Goal: Task Accomplishment & Management: Complete application form

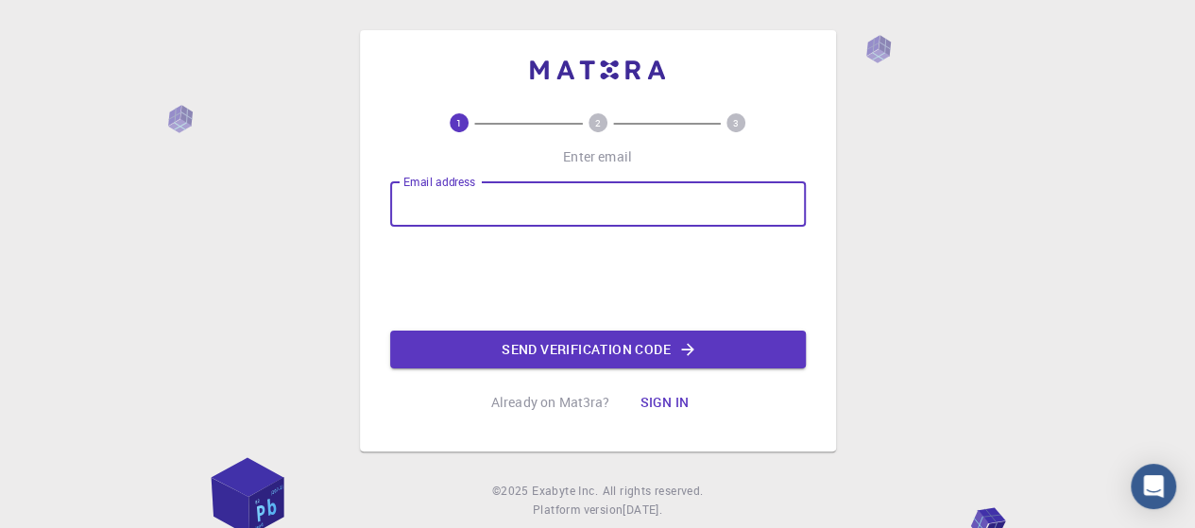
type input "[EMAIL_ADDRESS][DOMAIN_NAME]"
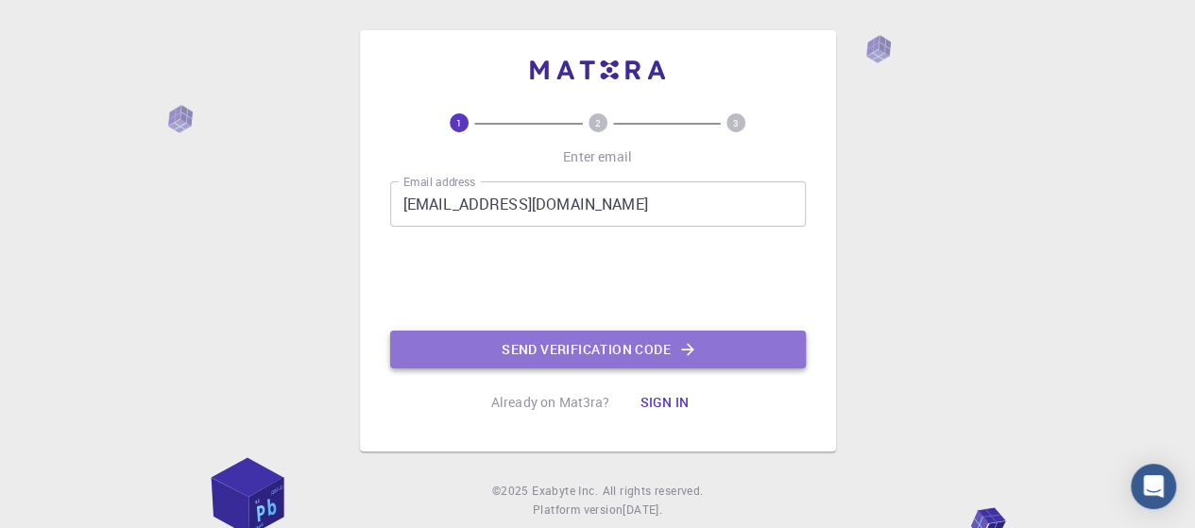
click at [640, 345] on button "Send verification code" at bounding box center [598, 350] width 416 height 38
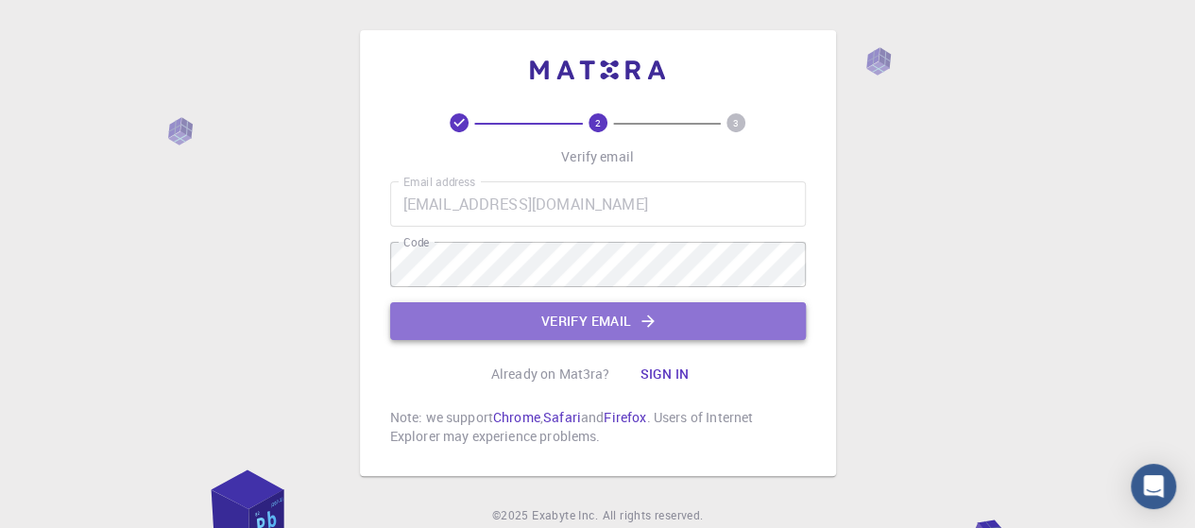
click at [601, 309] on button "Verify email" at bounding box center [598, 321] width 416 height 38
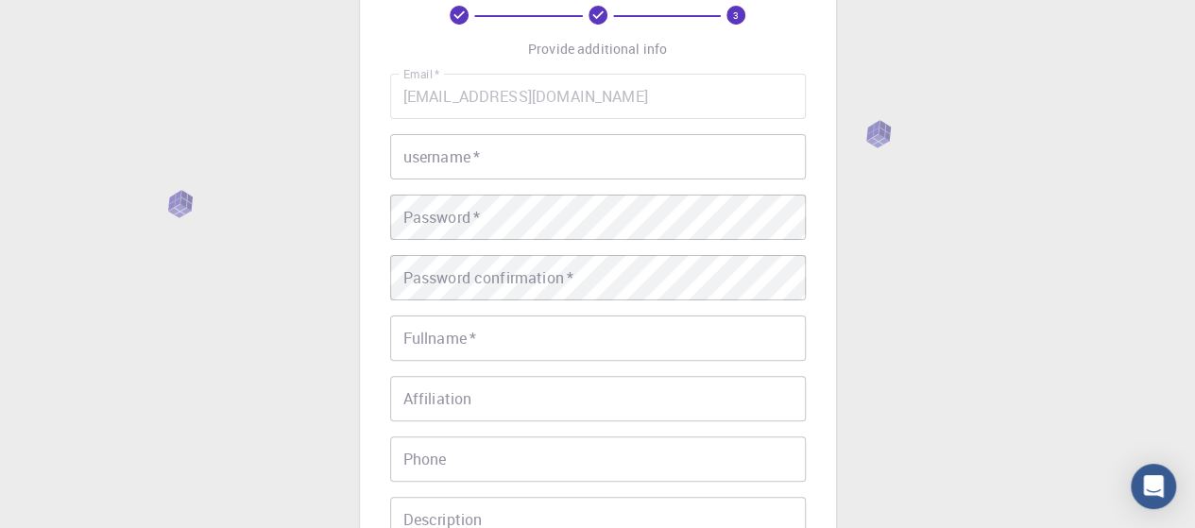
scroll to position [109, 0]
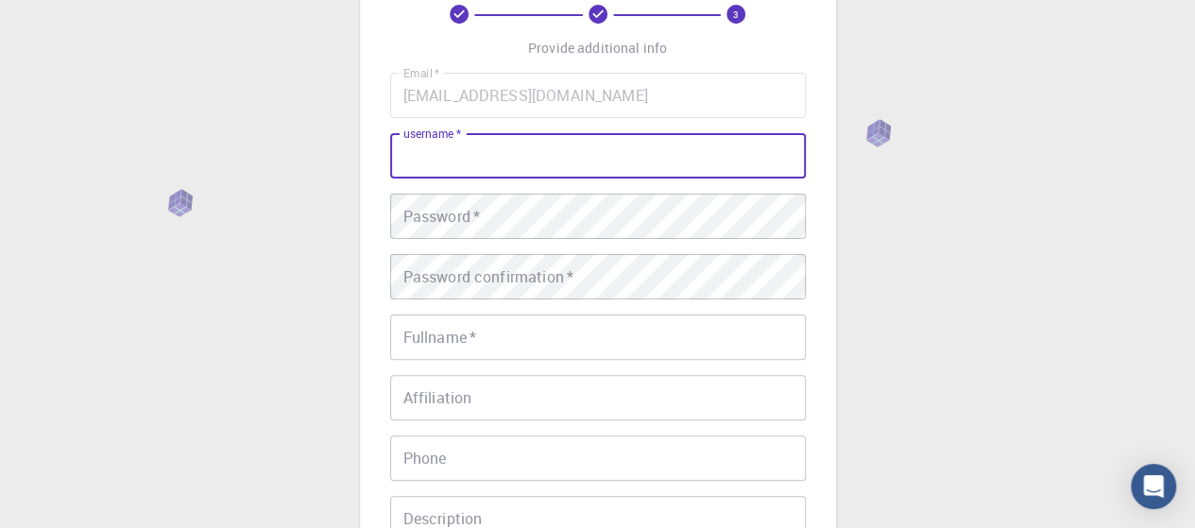
click at [565, 162] on input "username   *" at bounding box center [598, 155] width 416 height 45
type input "maroua"
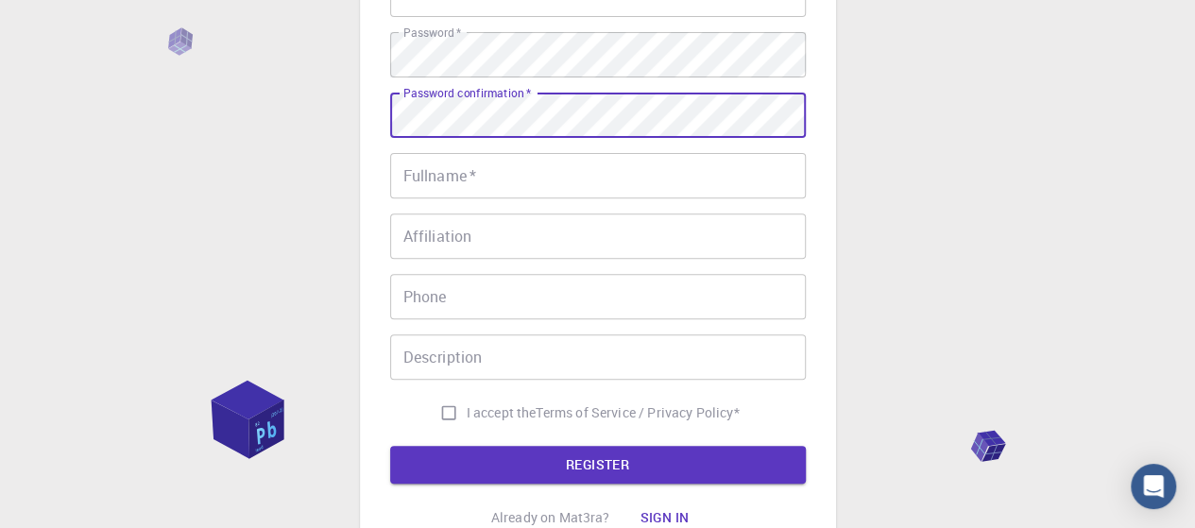
scroll to position [288, 0]
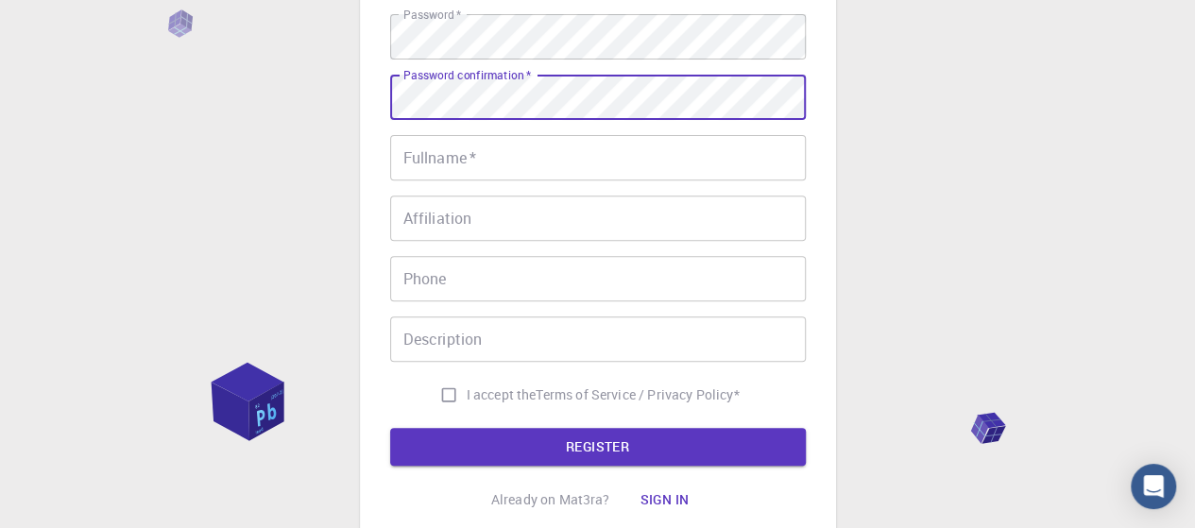
click at [564, 167] on input "Fullname   *" at bounding box center [598, 157] width 416 height 45
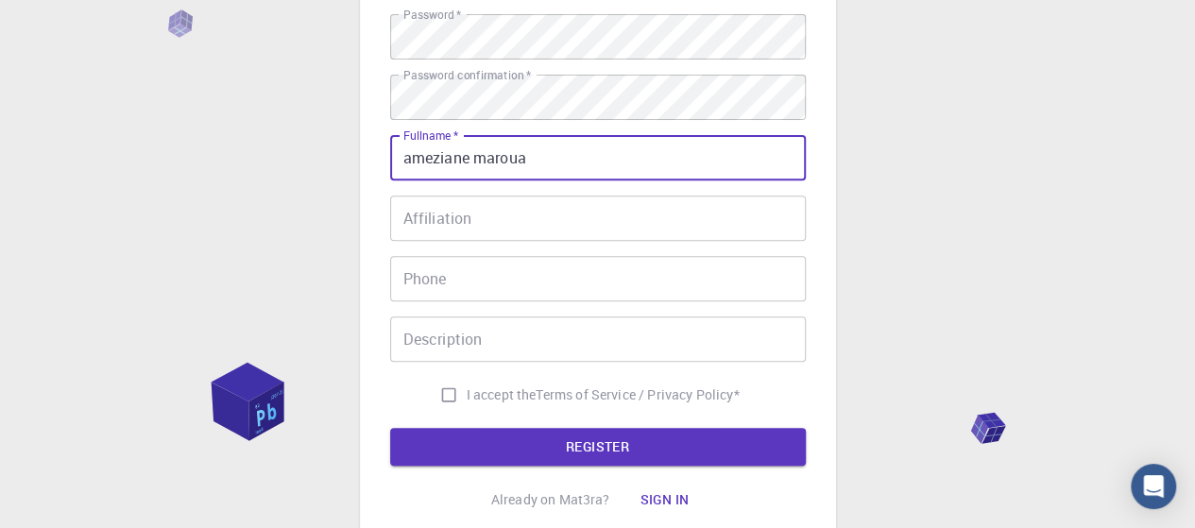
type input "ameziane maroua"
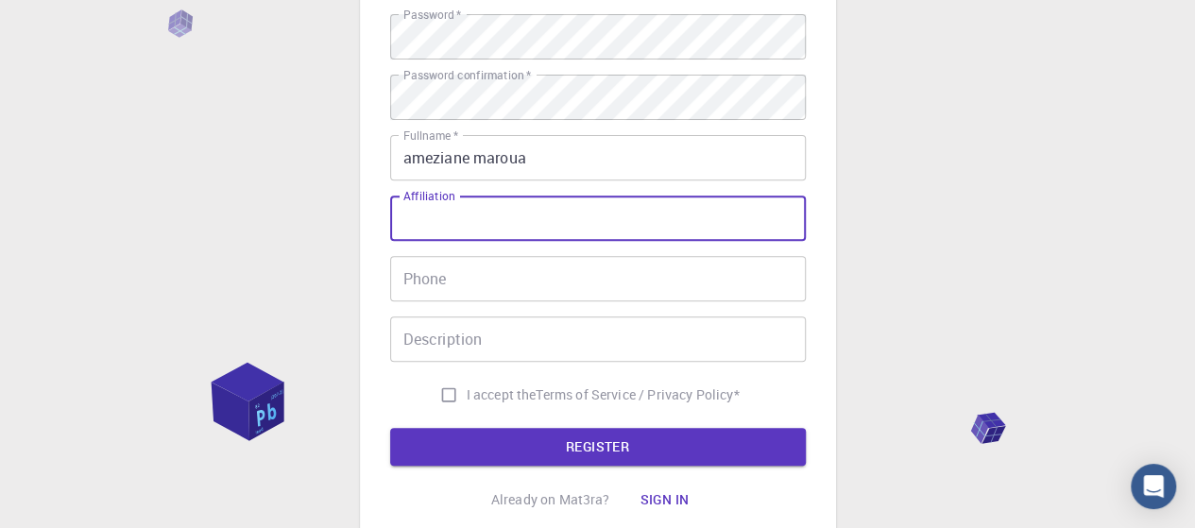
click at [555, 212] on input "Affiliation" at bounding box center [598, 218] width 416 height 45
type input "telecommunications"
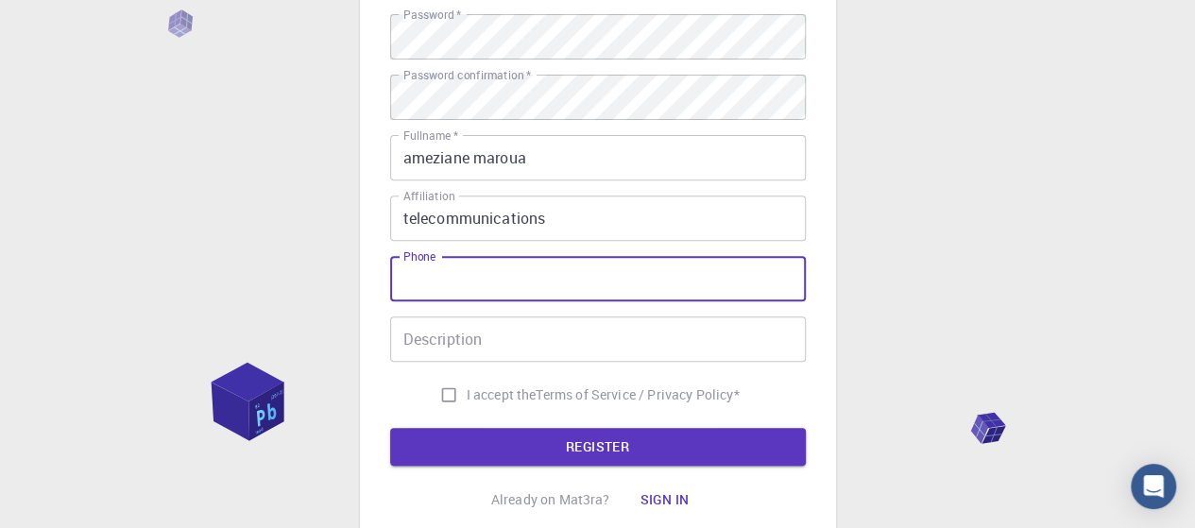
click at [534, 279] on input "Phone" at bounding box center [598, 278] width 416 height 45
type input "0557329379"
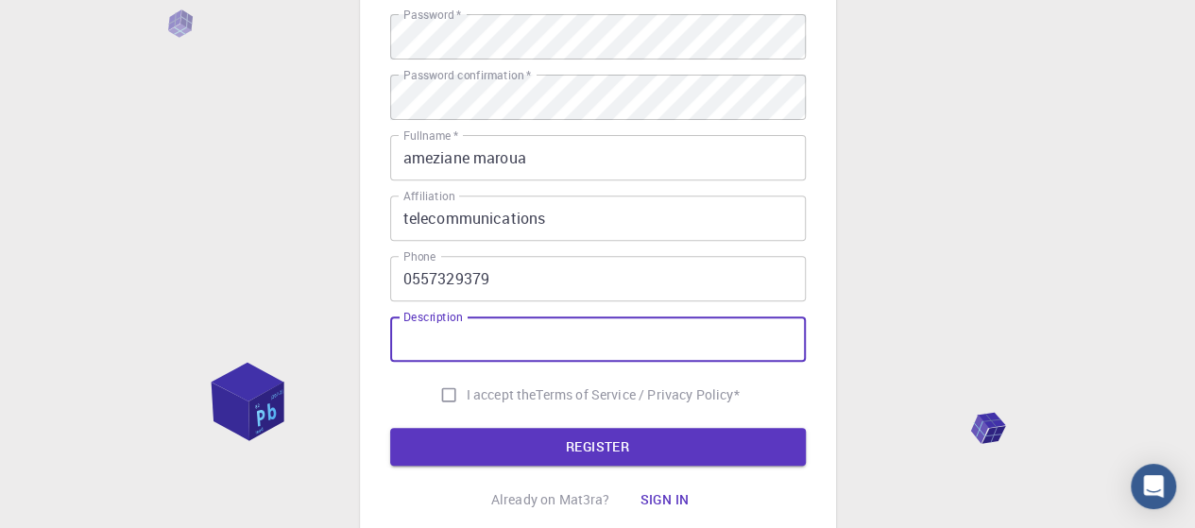
click at [535, 327] on input "Description" at bounding box center [598, 338] width 416 height 45
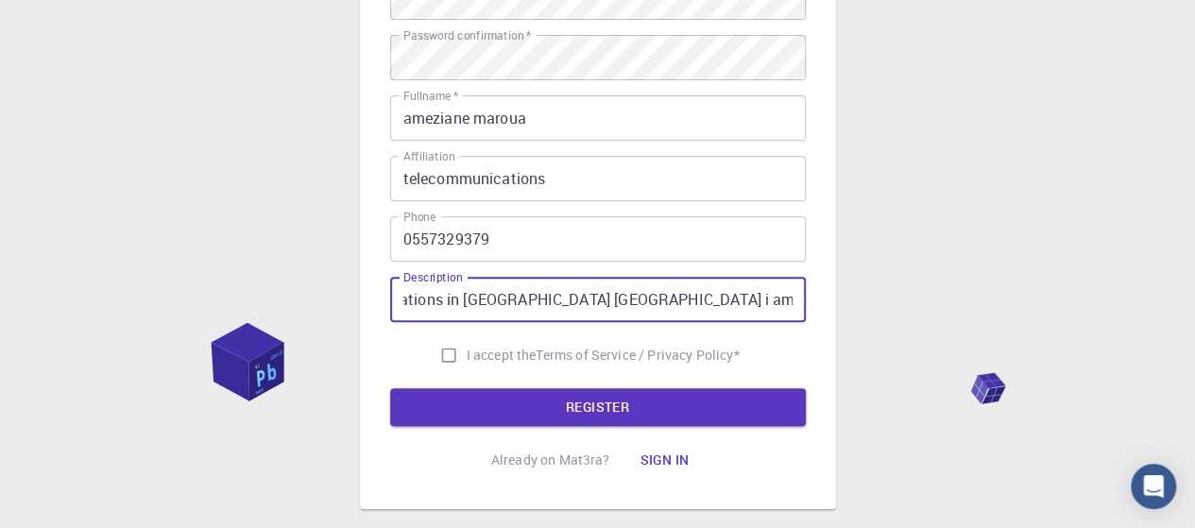
scroll to position [0, 0]
drag, startPoint x: 797, startPoint y: 307, endPoint x: 382, endPoint y: 313, distance: 415.6
click at [382, 313] on div "3 Provide additional info Email   * [EMAIL_ADDRESS][DOMAIN_NAME] Email   * user…" at bounding box center [598, 105] width 476 height 807
type input "i'm a student of telecommunications in [GEOGRAPHIC_DATA] [GEOGRAPHIC_DATA] i am…"
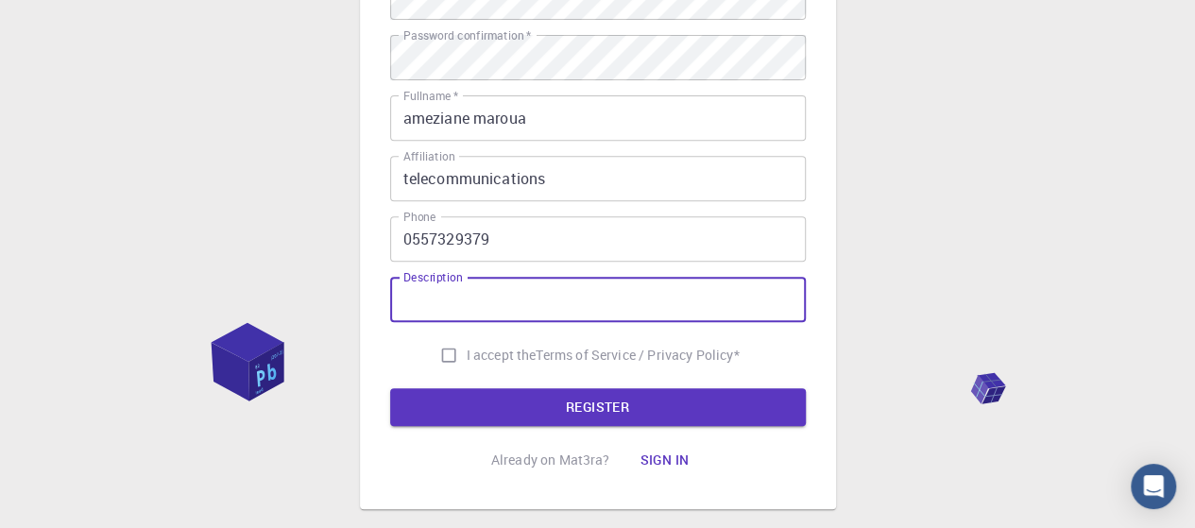
paste input "I’m a telecommunications student at [GEOGRAPHIC_DATA] in [GEOGRAPHIC_DATA]. I’m…"
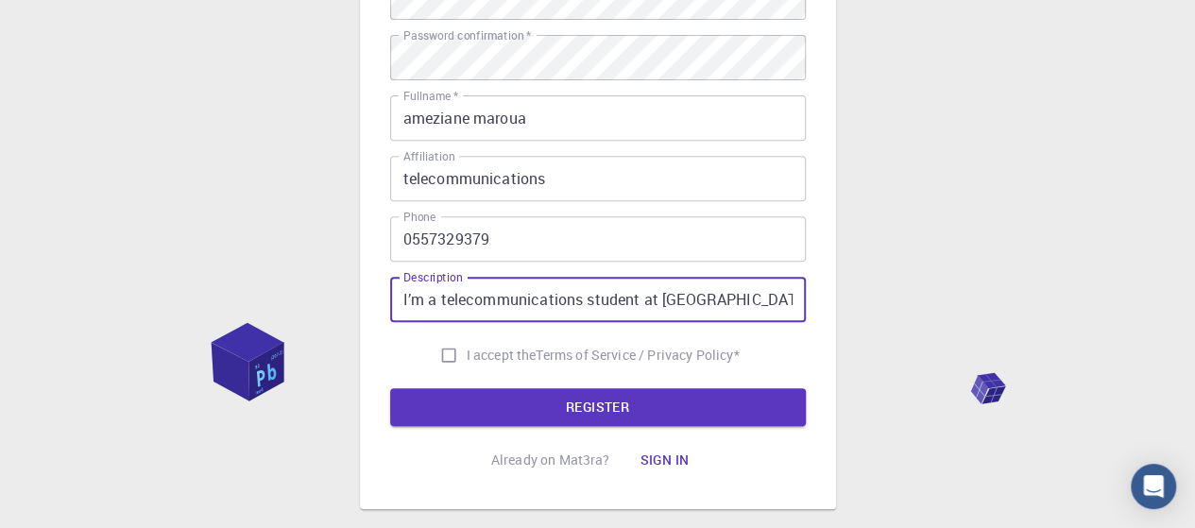
scroll to position [0, 855]
type input "I’m a telecommunications student at [GEOGRAPHIC_DATA] in [GEOGRAPHIC_DATA]. I’m…"
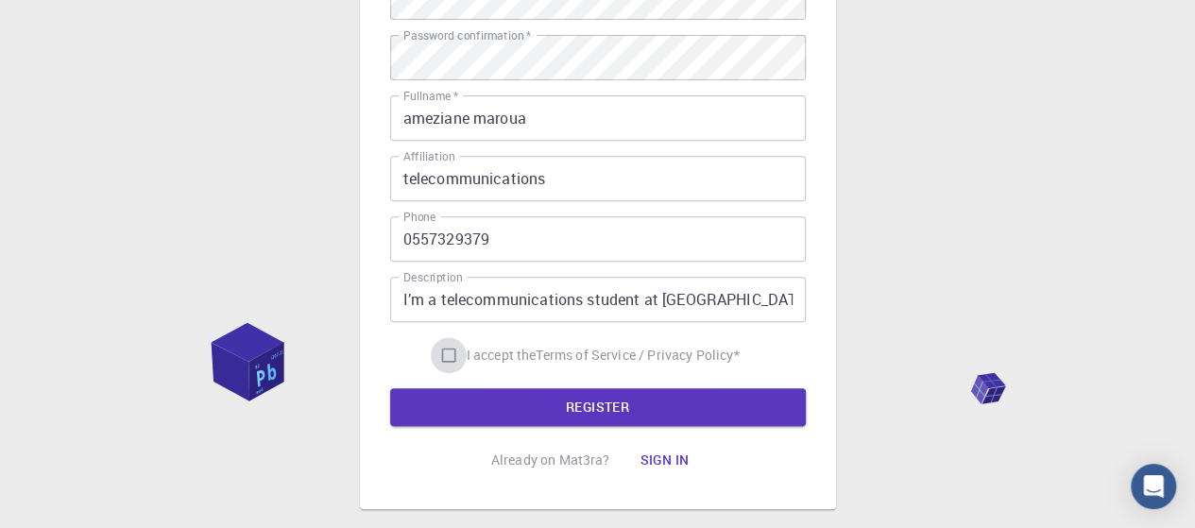
click at [451, 343] on input "I accept the Terms of Service / Privacy Policy *" at bounding box center [449, 355] width 36 height 36
checkbox input "true"
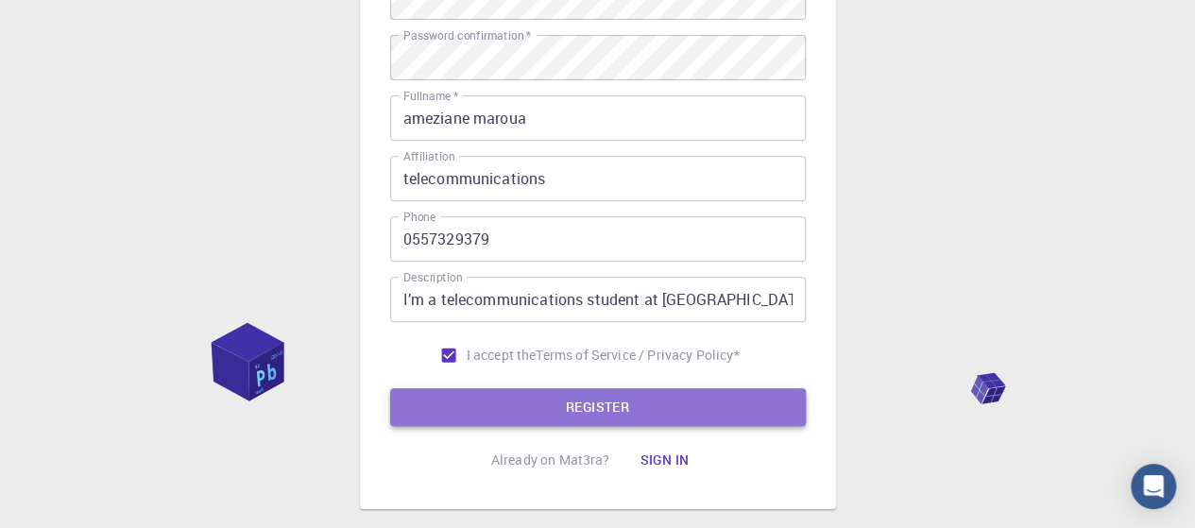
click at [619, 408] on button "REGISTER" at bounding box center [598, 407] width 416 height 38
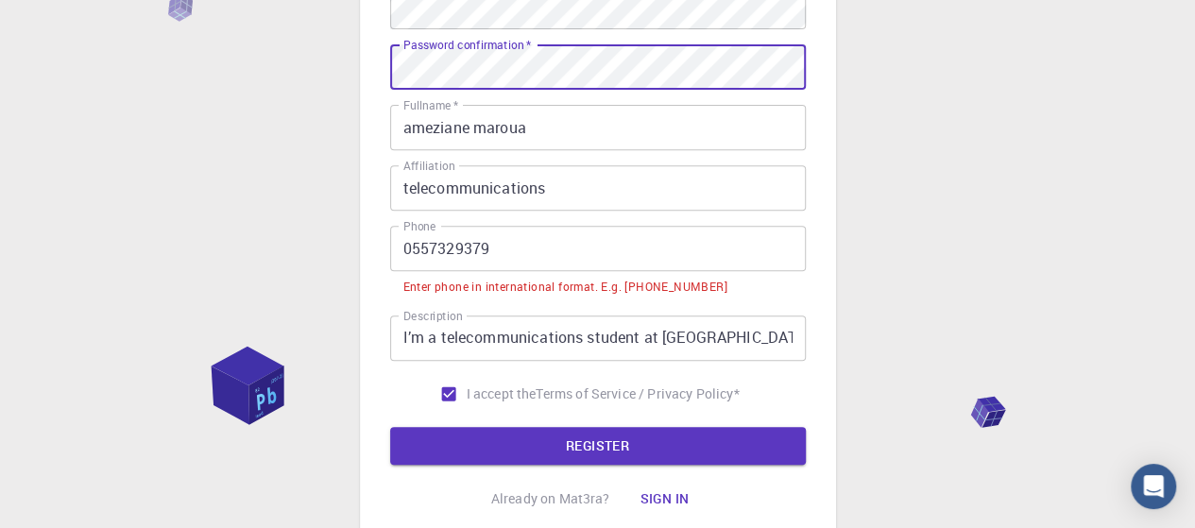
scroll to position [319, 0]
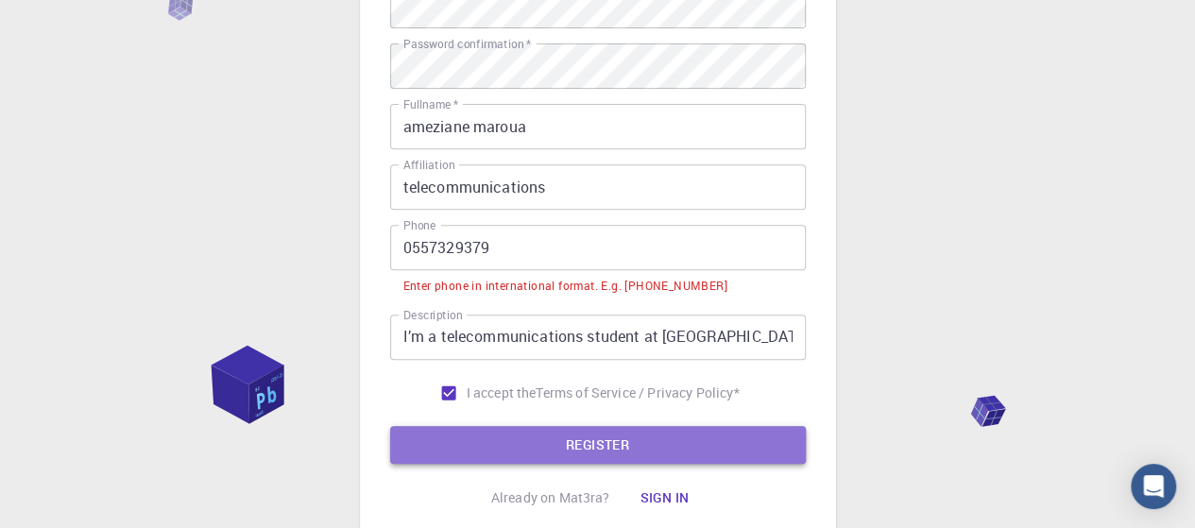
click at [625, 443] on button "REGISTER" at bounding box center [598, 445] width 416 height 38
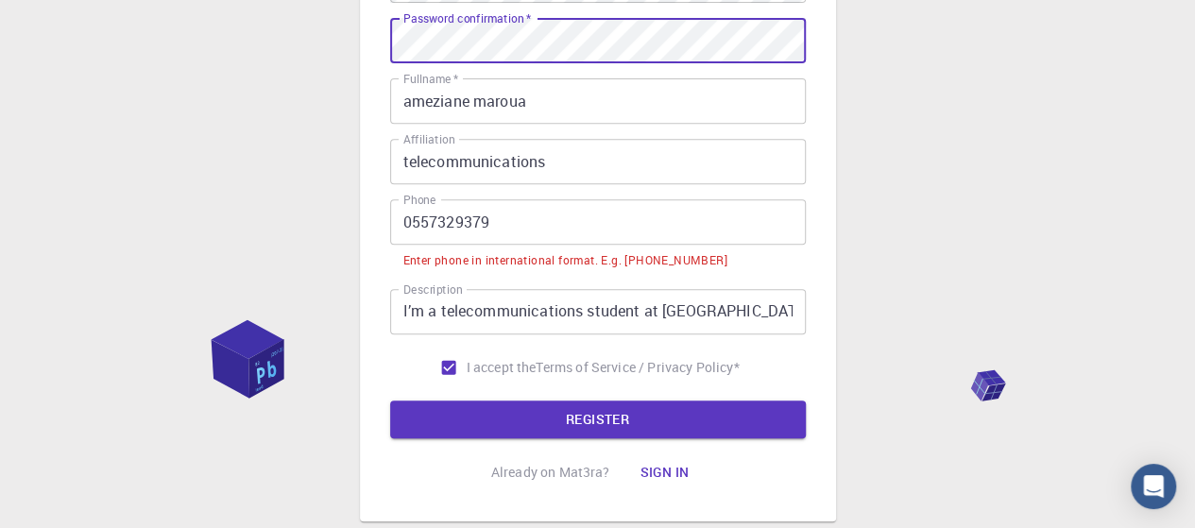
scroll to position [347, 0]
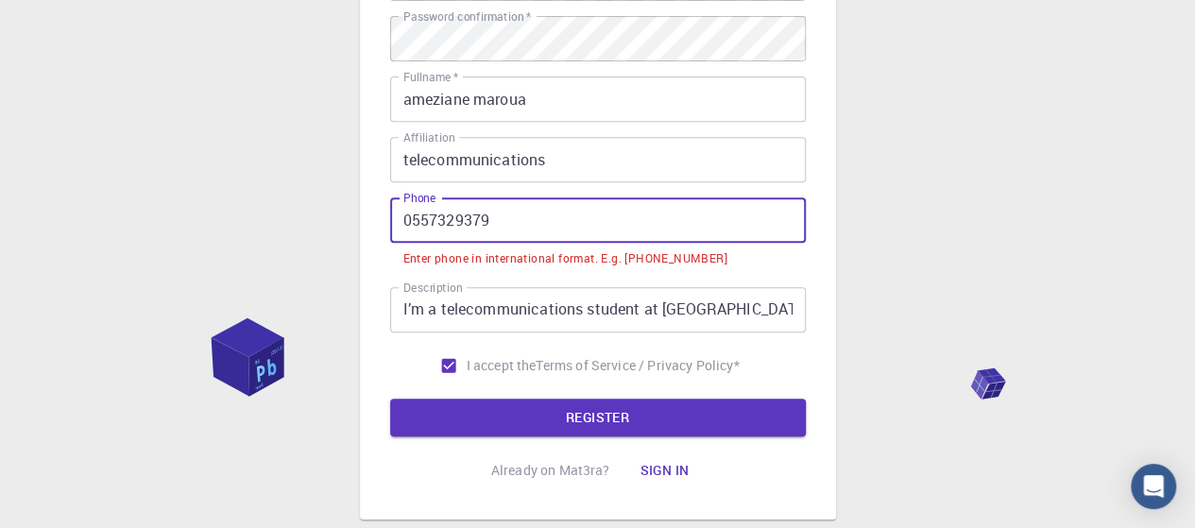
click at [397, 218] on input "0557329379" at bounding box center [598, 219] width 416 height 45
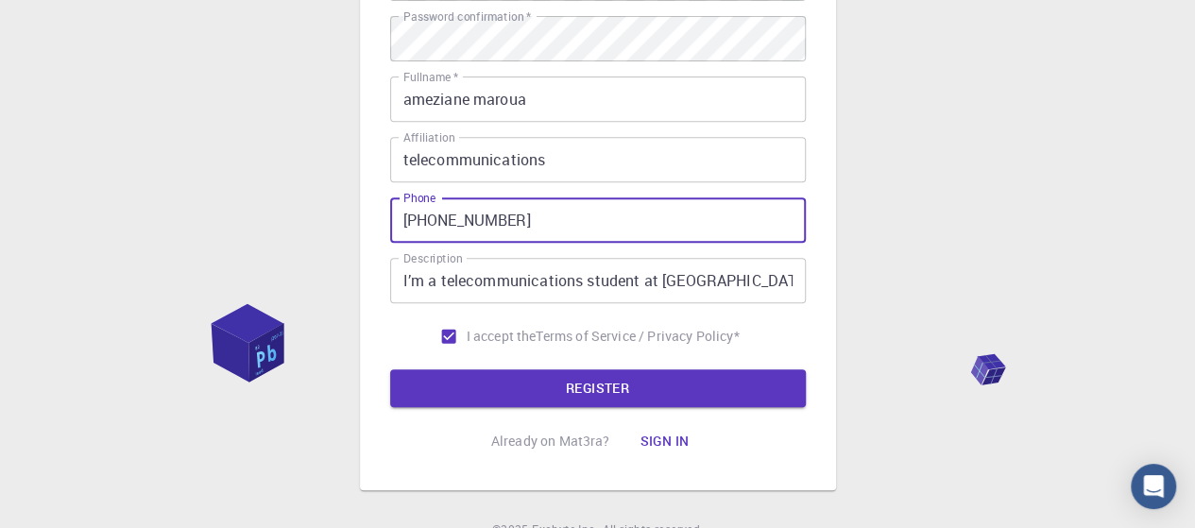
click at [445, 223] on input "[PHONE_NUMBER]" at bounding box center [598, 219] width 416 height 45
type input "[PHONE_NUMBER]"
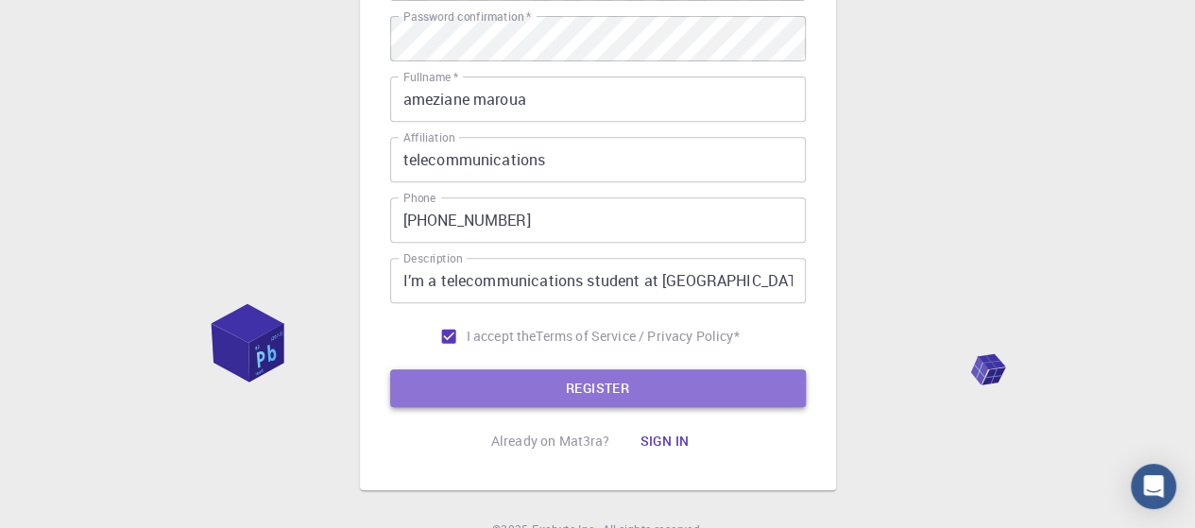
click at [553, 376] on button "REGISTER" at bounding box center [598, 388] width 416 height 38
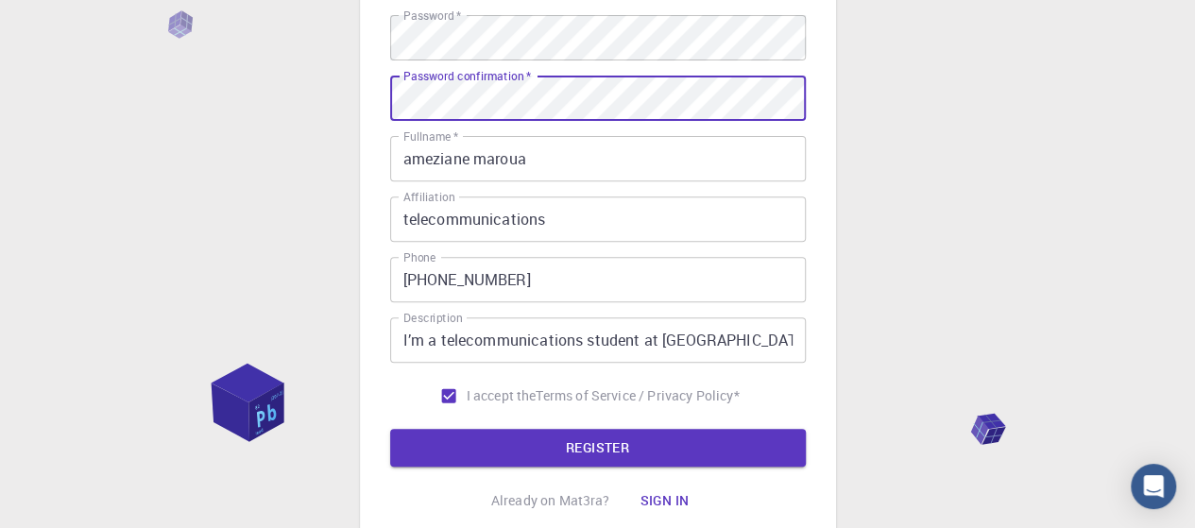
scroll to position [304, 0]
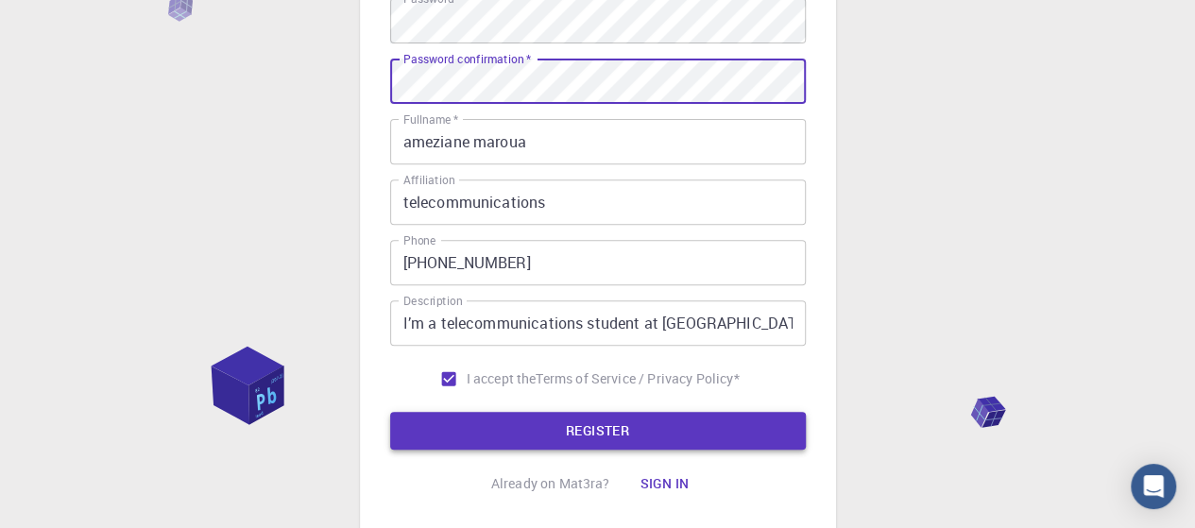
click at [576, 424] on button "REGISTER" at bounding box center [598, 431] width 416 height 38
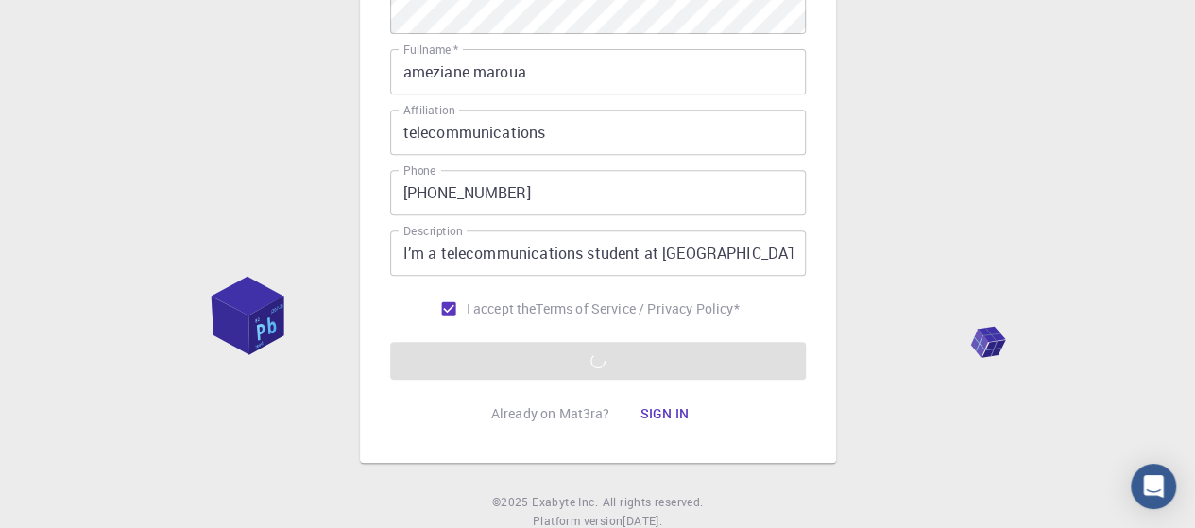
scroll to position [375, 0]
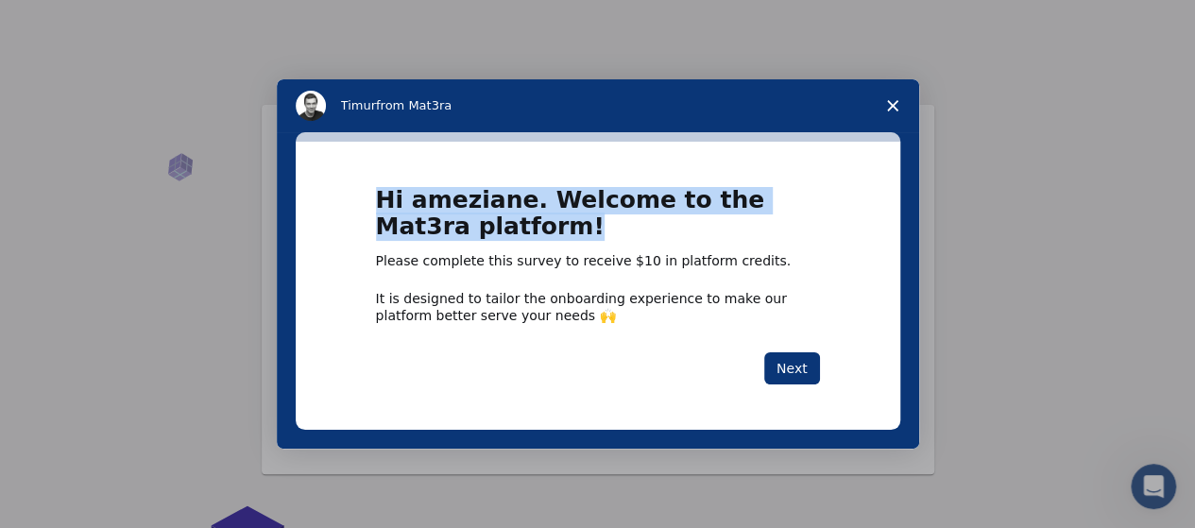
drag, startPoint x: 375, startPoint y: 200, endPoint x: 487, endPoint y: 224, distance: 114.8
click at [487, 224] on h1 "Hi ameziane. Welcome to the Mat3ra platform!" at bounding box center [598, 219] width 444 height 65
click at [512, 233] on h1 "Hi ameziane. Welcome to the Mat3ra platform!" at bounding box center [598, 219] width 444 height 65
drag, startPoint x: 506, startPoint y: 211, endPoint x: 776, endPoint y: 226, distance: 270.5
click at [776, 226] on h1 "Hi ameziane. Welcome to the Mat3ra platform!" at bounding box center [598, 219] width 444 height 65
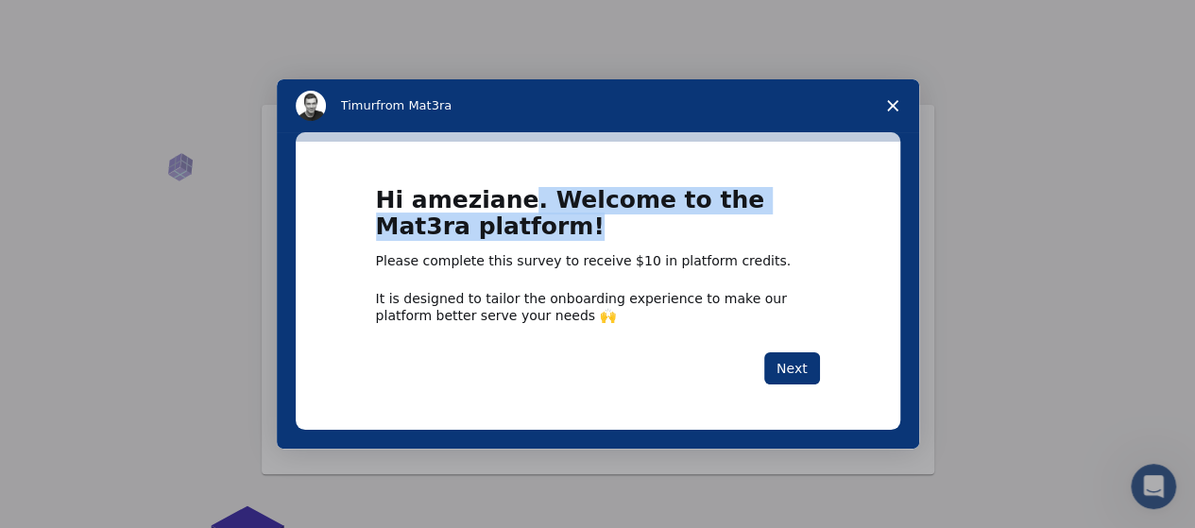
click at [672, 159] on div "Hi ameziane. Welcome to the Mat3ra platform! Please complete this survey to rec…" at bounding box center [598, 286] width 604 height 288
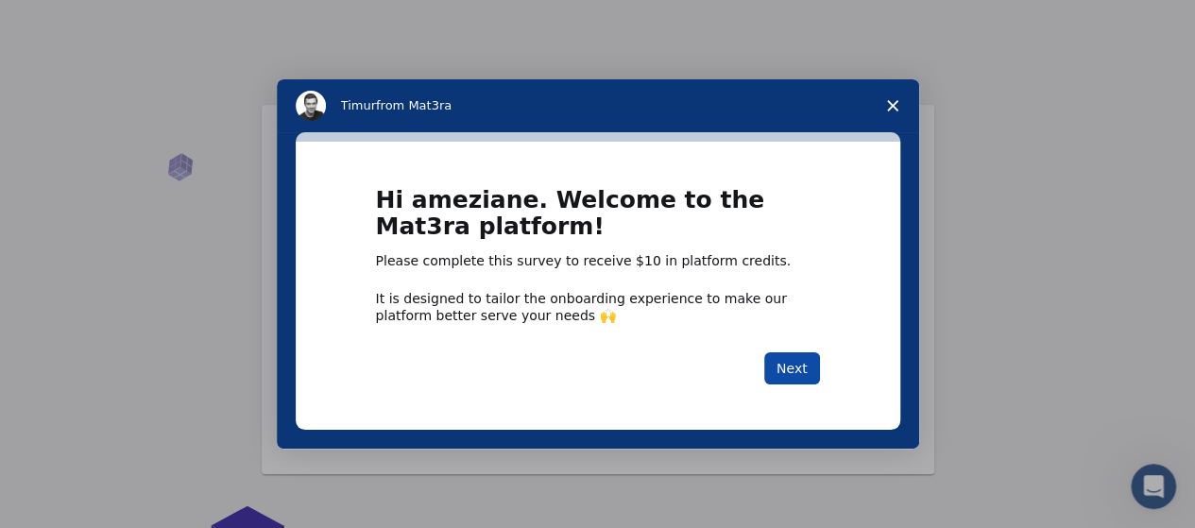
click at [787, 356] on button "Next" at bounding box center [792, 368] width 56 height 32
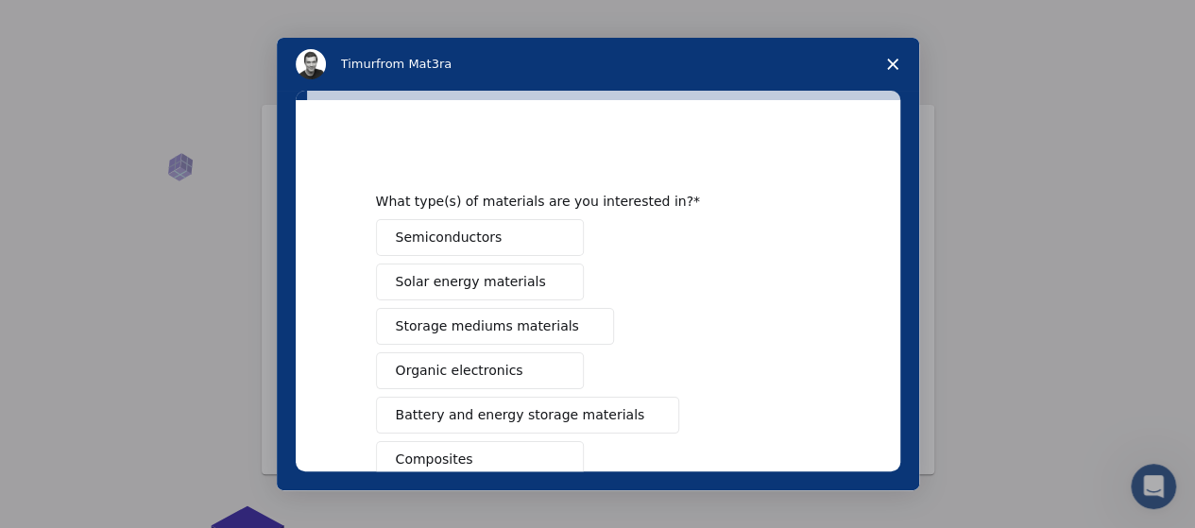
drag, startPoint x: 787, startPoint y: 356, endPoint x: 739, endPoint y: 304, distance: 70.8
click at [739, 304] on div "Semiconductors Solar energy materials Storage mediums materials Organic electro…" at bounding box center [598, 481] width 444 height 525
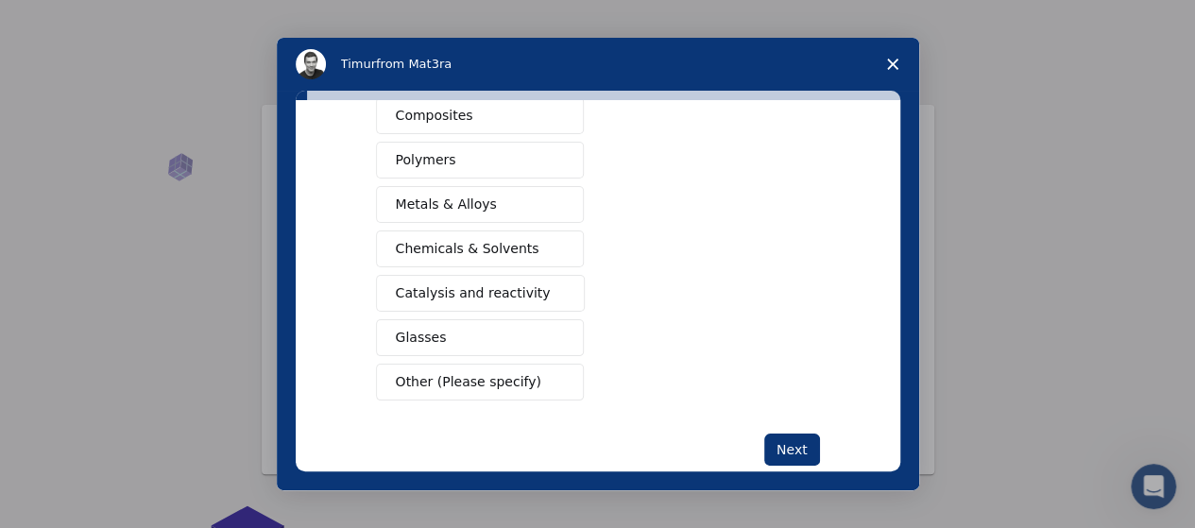
scroll to position [346, 0]
click at [442, 376] on span "Other (Please specify)" at bounding box center [468, 380] width 145 height 20
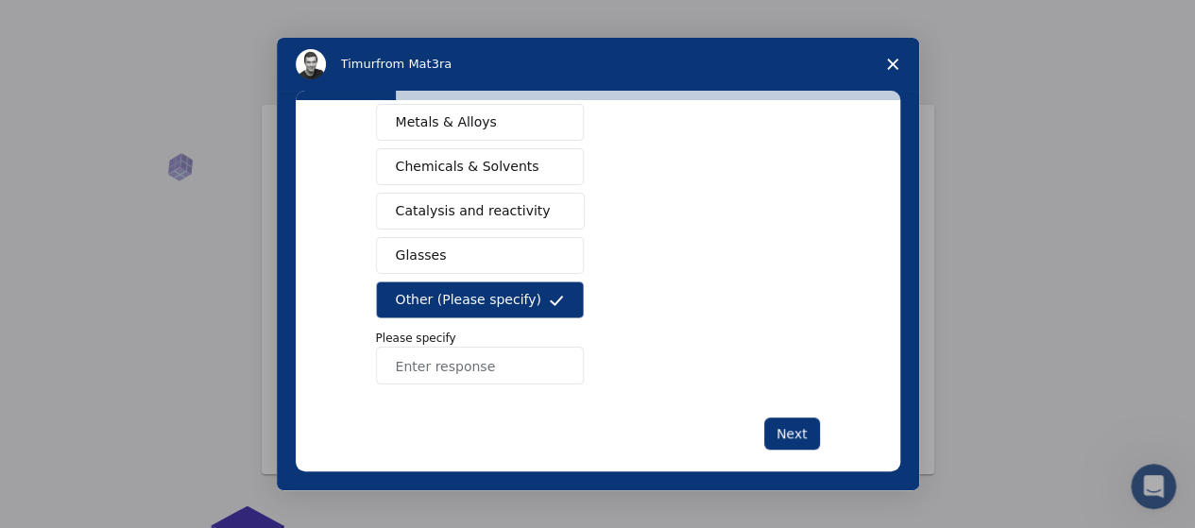
scroll to position [442, 0]
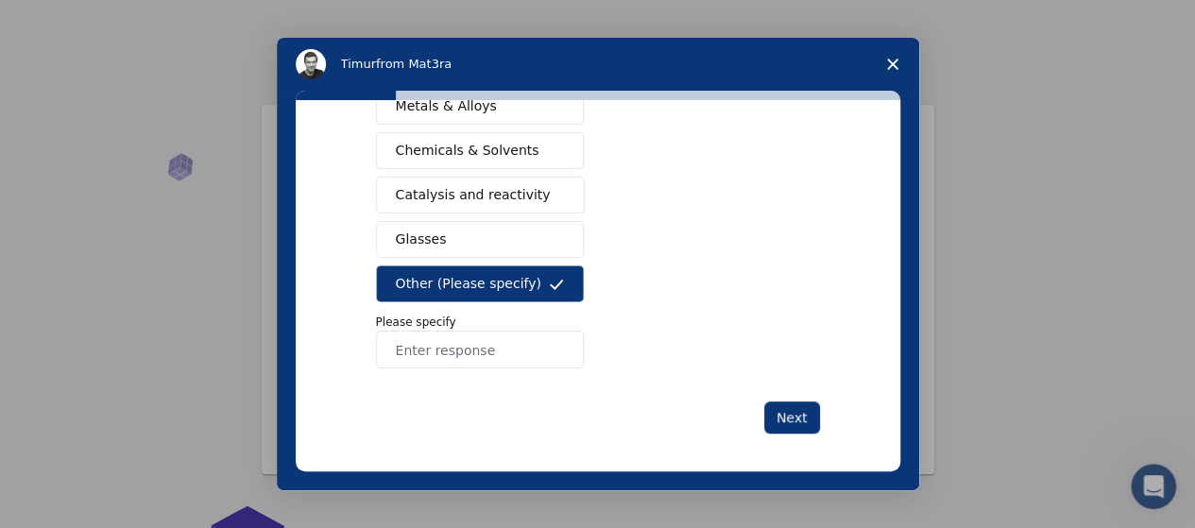
click at [465, 341] on input "Enter response" at bounding box center [480, 350] width 208 height 38
type input "p"
type input "r"
type input "programming"
click at [803, 415] on button "Next" at bounding box center [792, 417] width 56 height 32
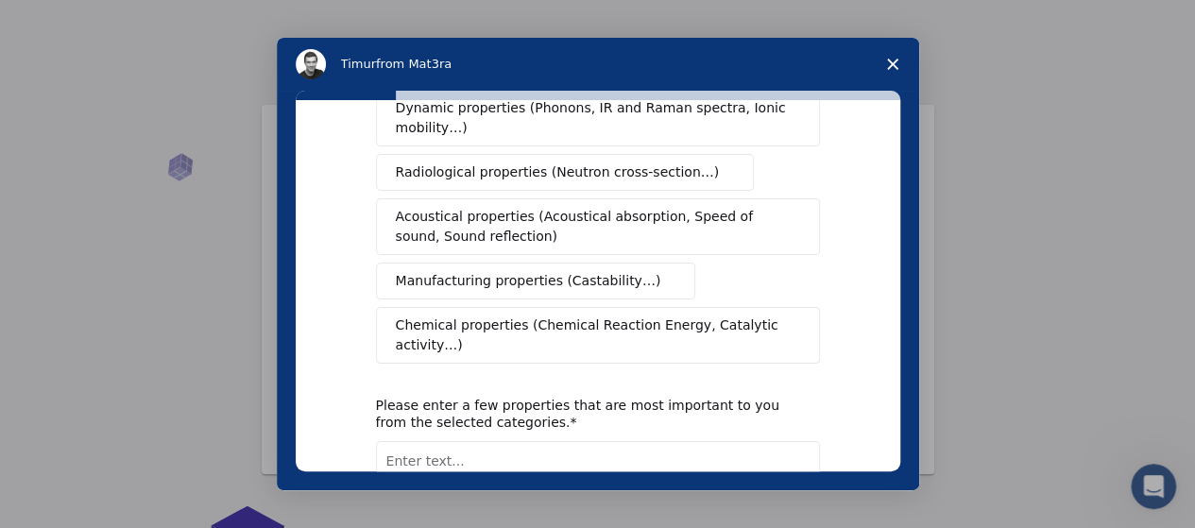
scroll to position [366, 0]
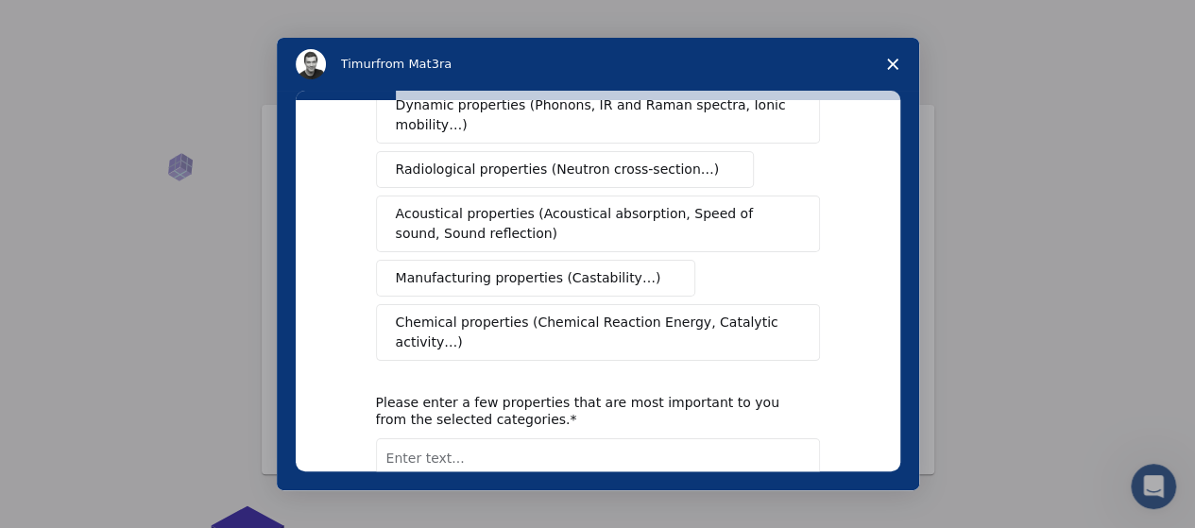
click at [599, 313] on span "Chemical properties (Chemical Reaction Energy, Catalytic activity…)" at bounding box center [591, 333] width 391 height 40
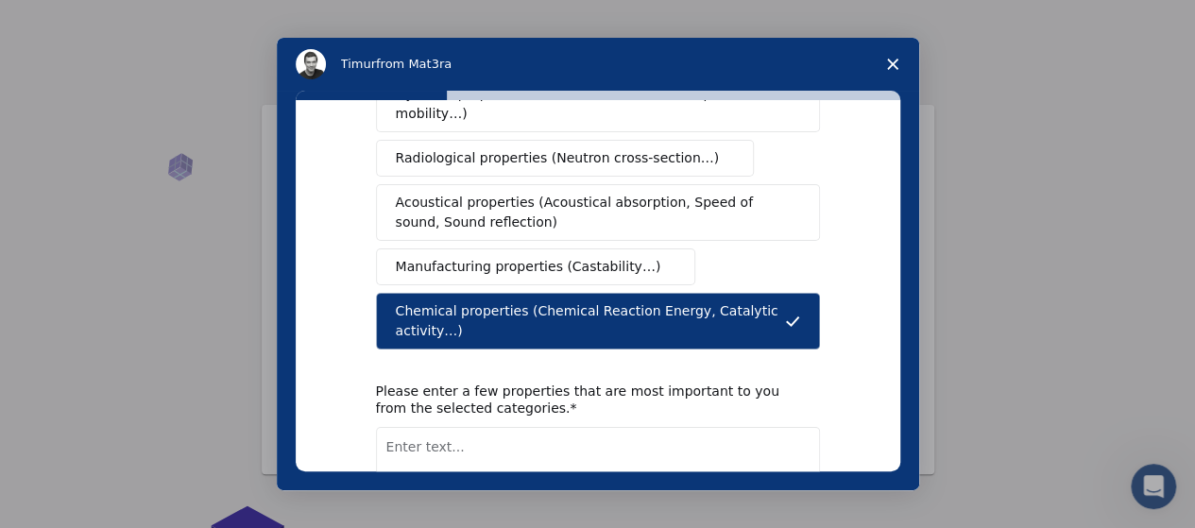
scroll to position [380, 0]
